Goal: Communication & Community: Answer question/provide support

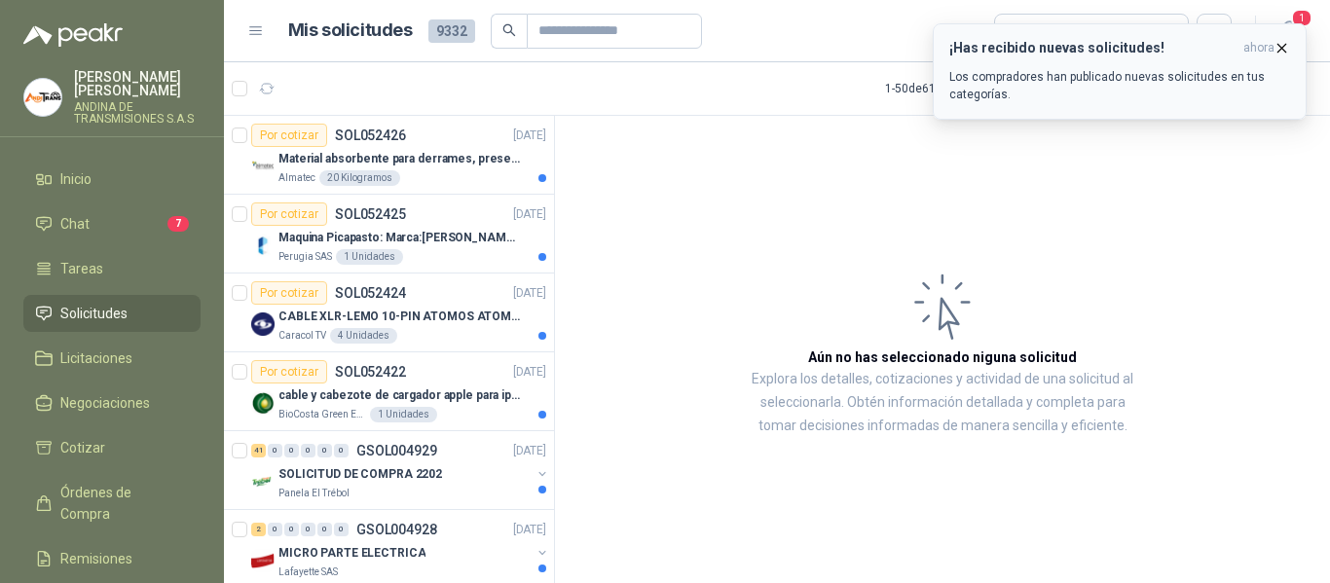
click at [1038, 96] on p "Los compradores han publicado nuevas solicitudes en tus categorías." at bounding box center [1119, 85] width 341 height 35
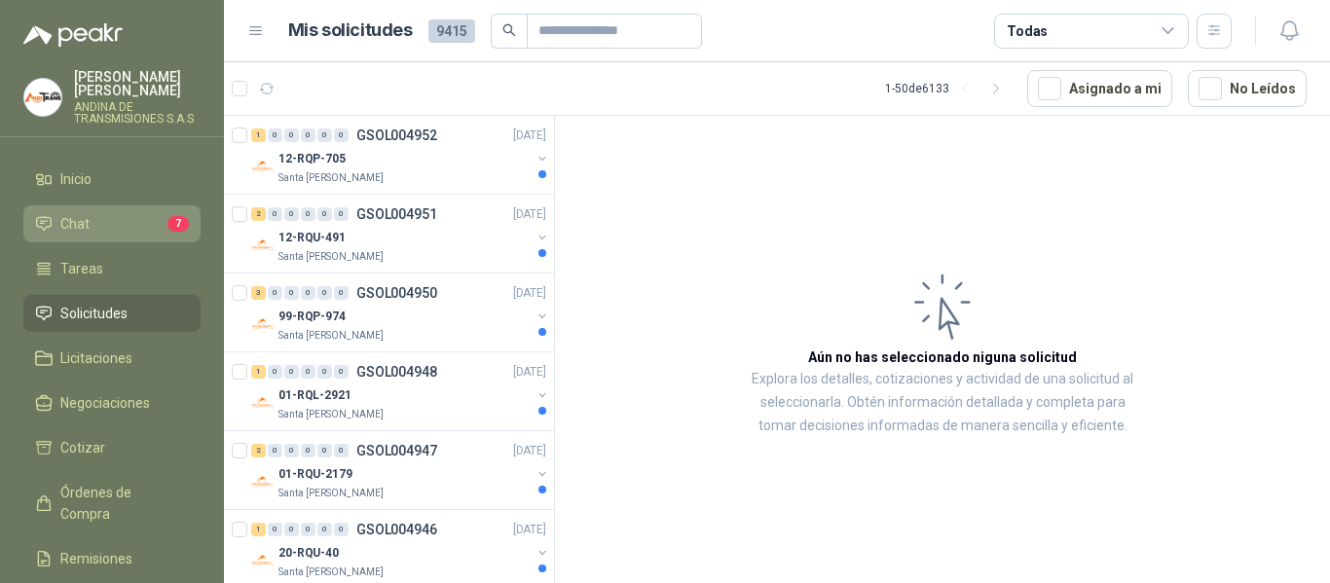
click at [160, 213] on li "Chat 7" at bounding box center [112, 223] width 154 height 21
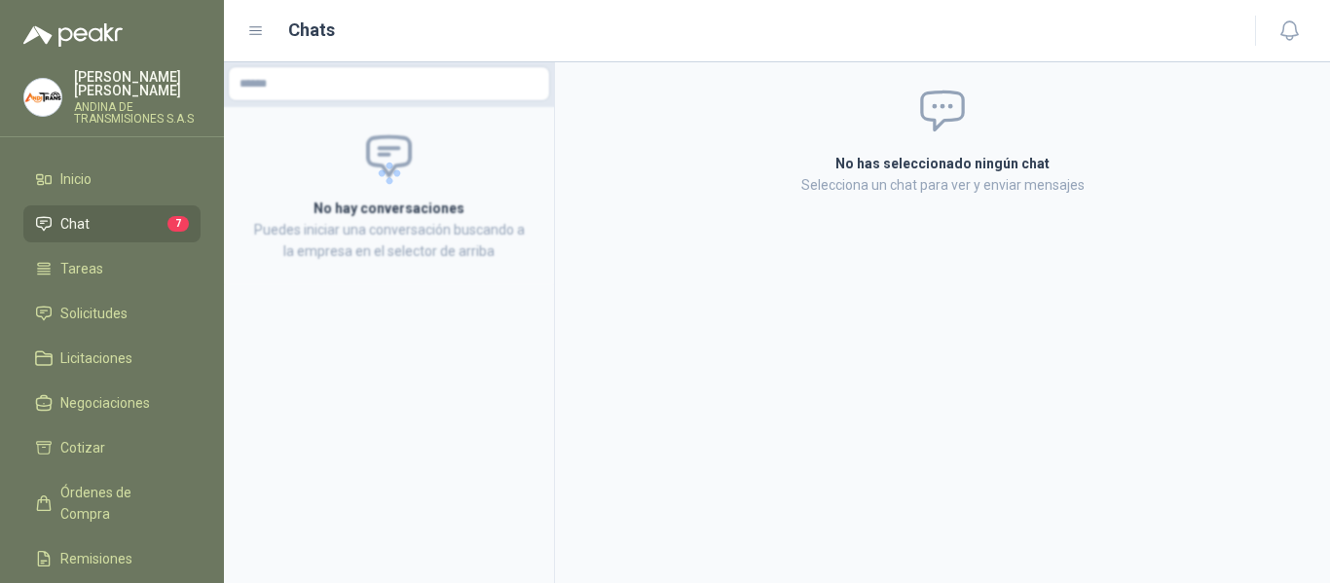
click at [134, 226] on li "Chat 7" at bounding box center [112, 223] width 154 height 21
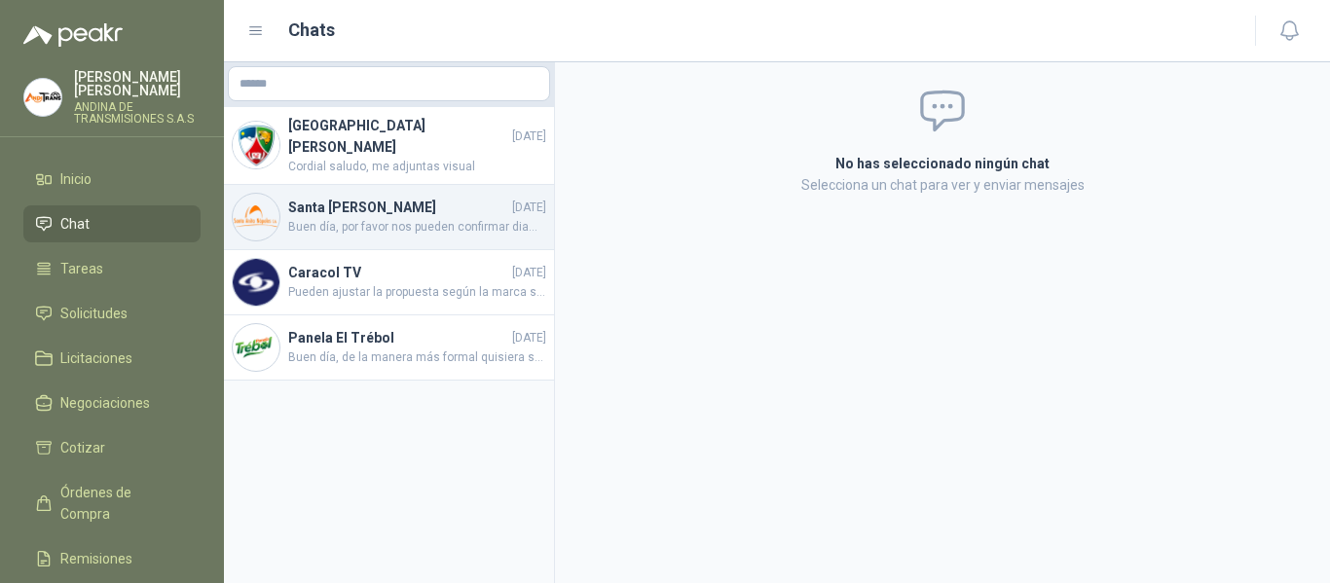
click at [416, 197] on h4 "Santa [PERSON_NAME]" at bounding box center [398, 207] width 220 height 21
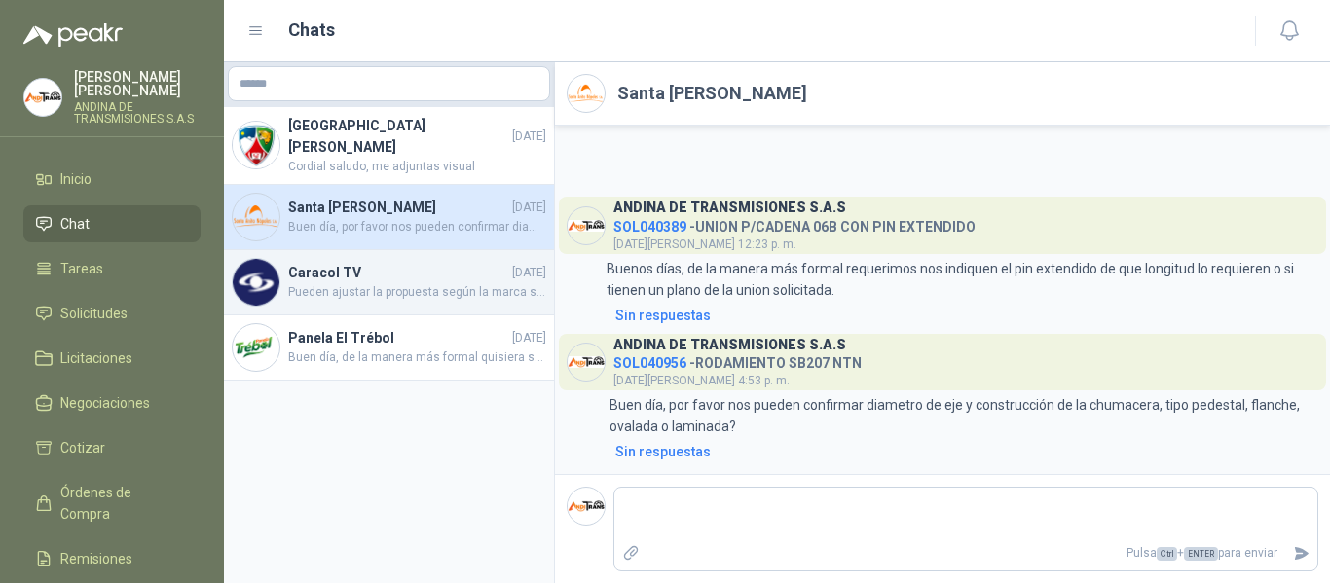
click at [349, 283] on span "Pueden ajustar la propuesta según la marca solicitada." at bounding box center [417, 292] width 258 height 19
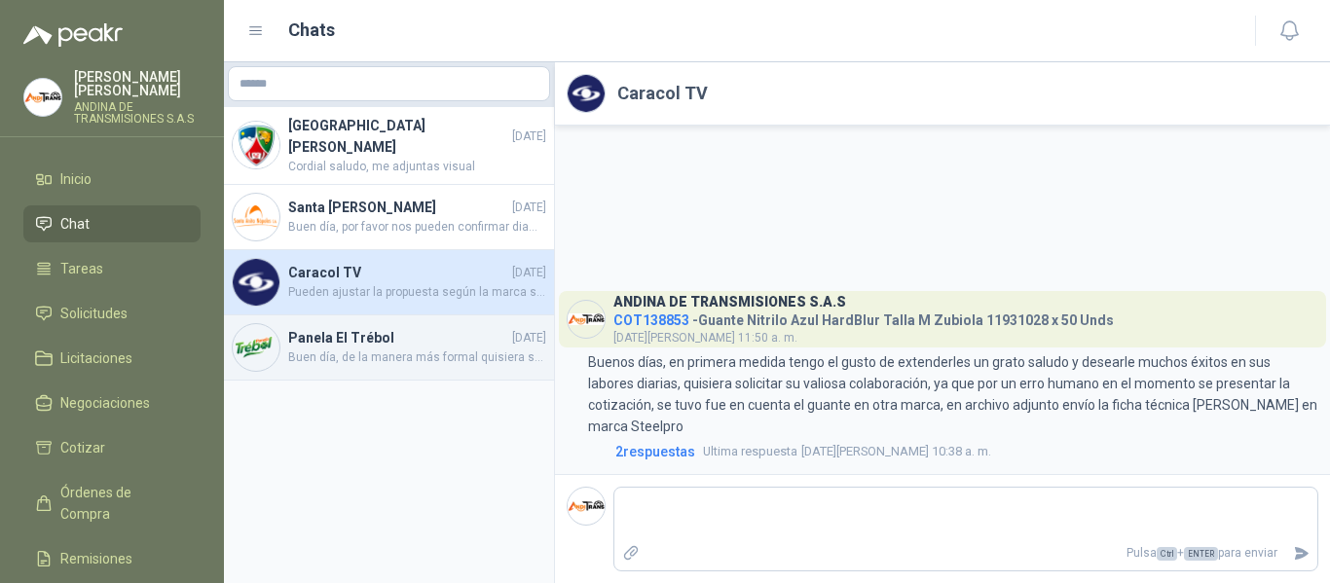
click at [402, 327] on h4 "Panela El Trébol" at bounding box center [398, 337] width 220 height 21
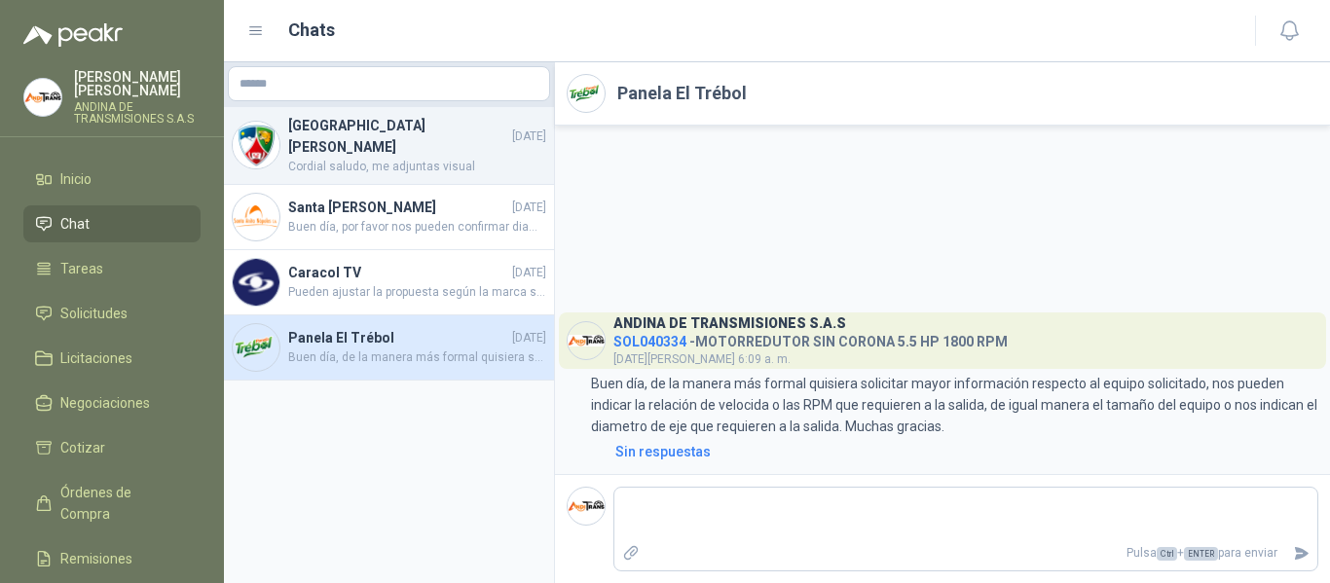
click at [418, 158] on span "Cordial saludo, me adjuntas visual" at bounding box center [417, 167] width 258 height 19
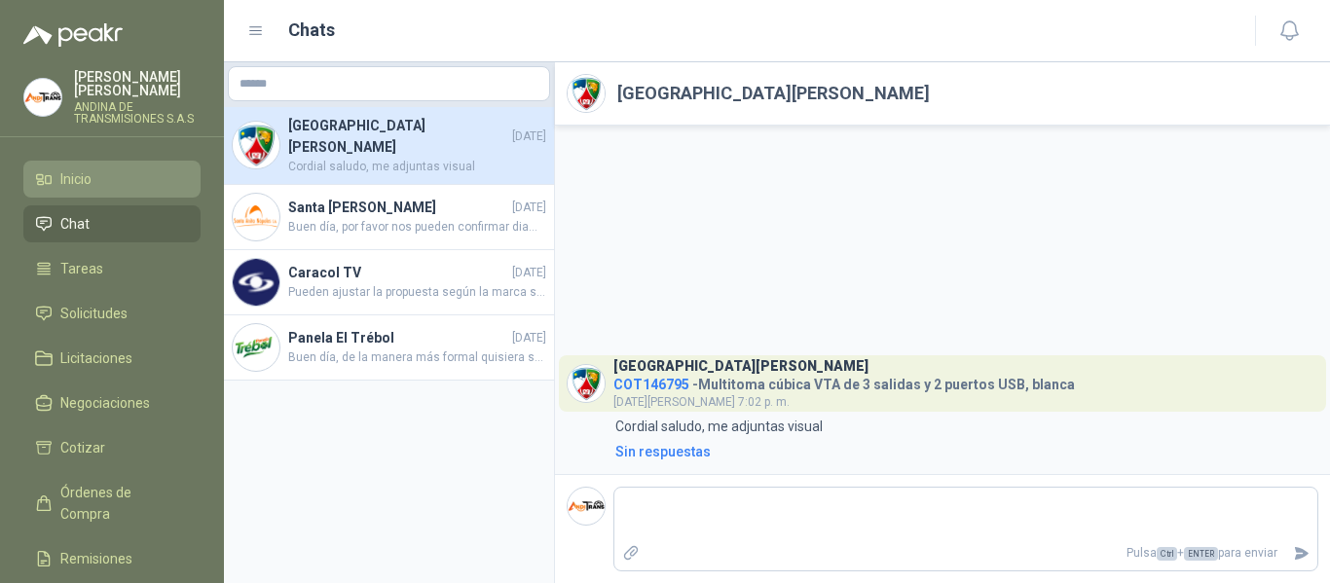
click at [83, 179] on span "Inicio" at bounding box center [75, 178] width 31 height 21
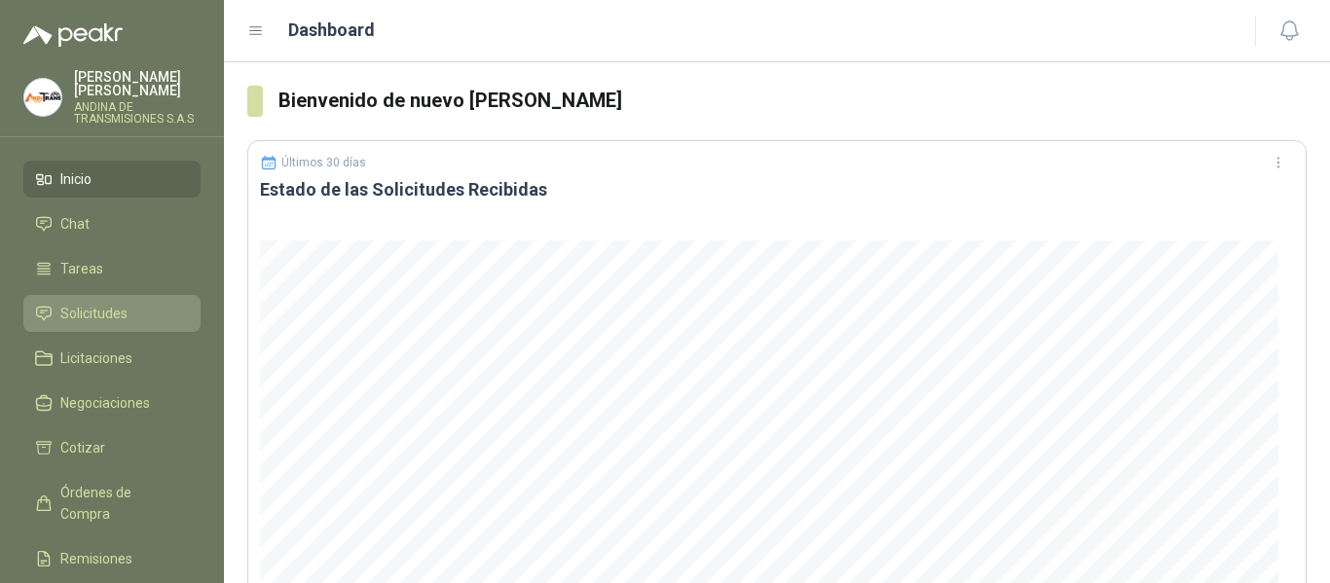
click at [102, 315] on span "Solicitudes" at bounding box center [93, 313] width 67 height 21
